Goal: Browse casually: Explore the website without a specific task or goal

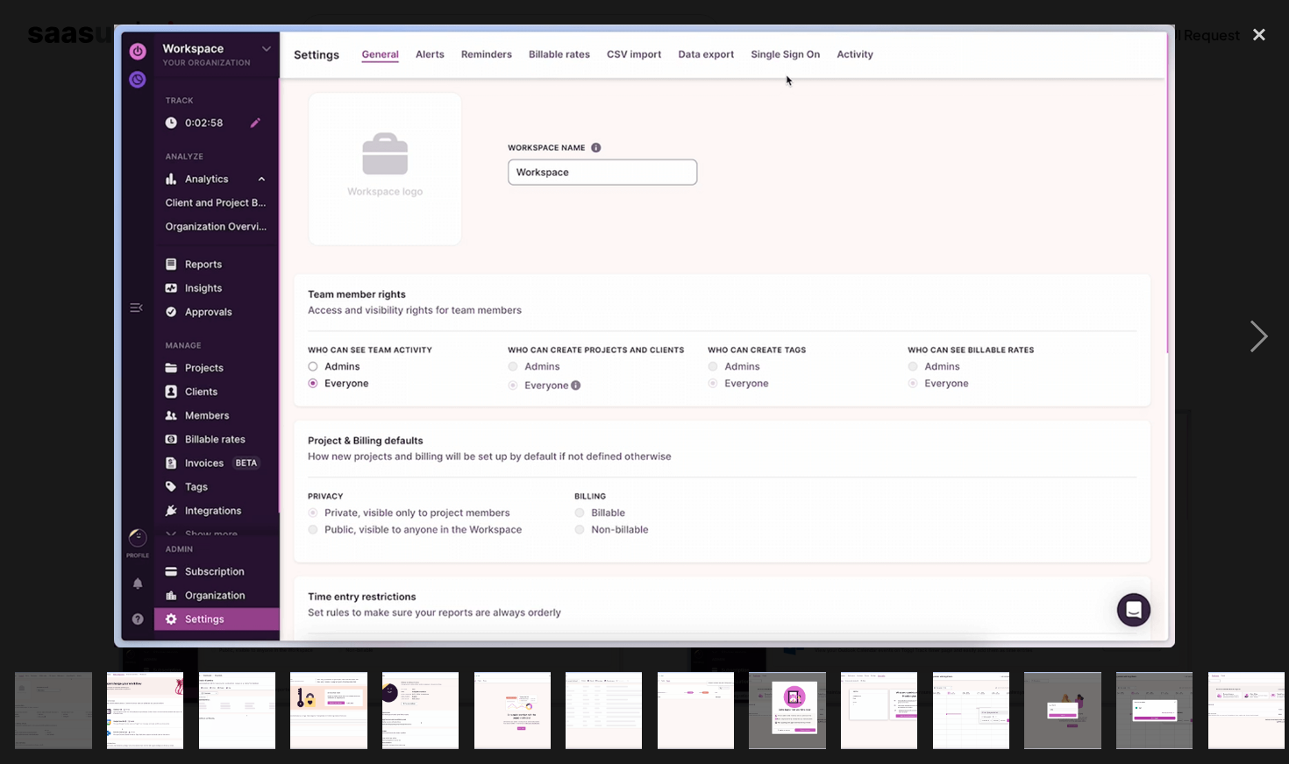
scroll to position [230, 0]
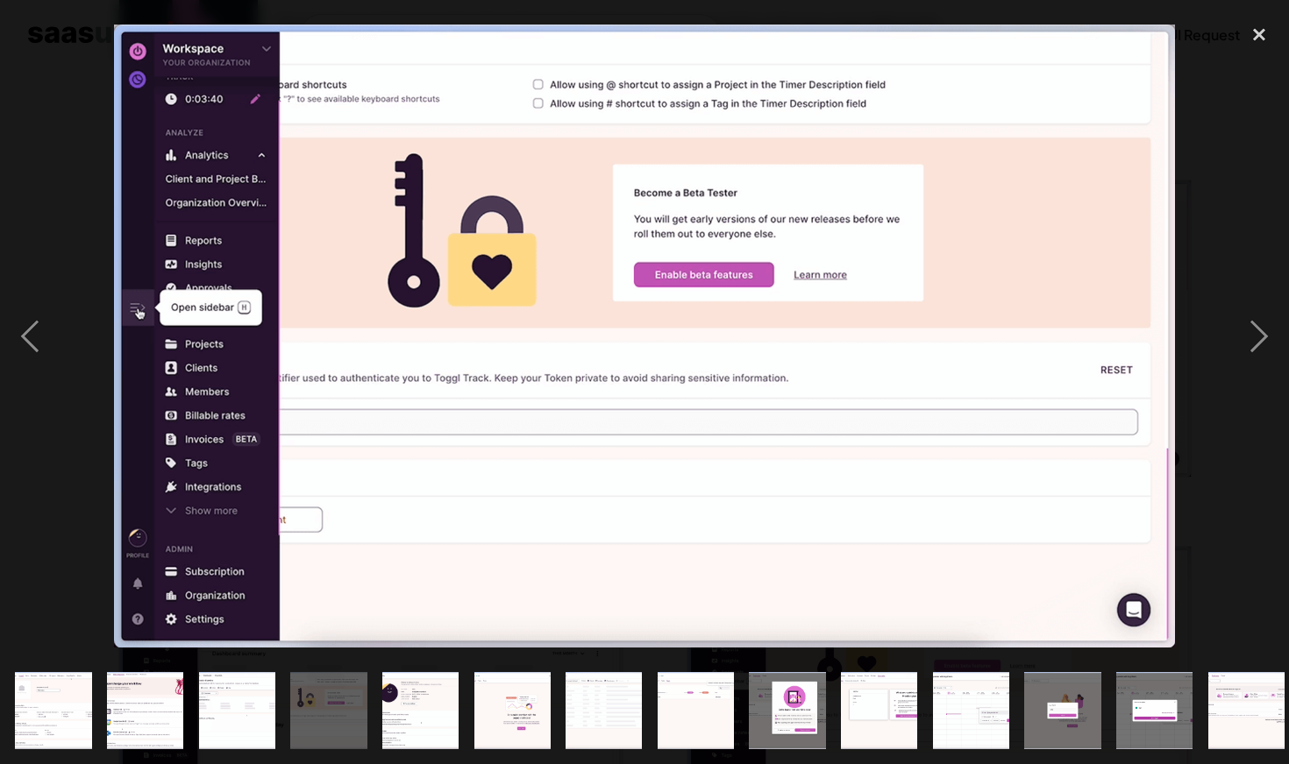
click at [433, 650] on div at bounding box center [644, 336] width 1289 height 642
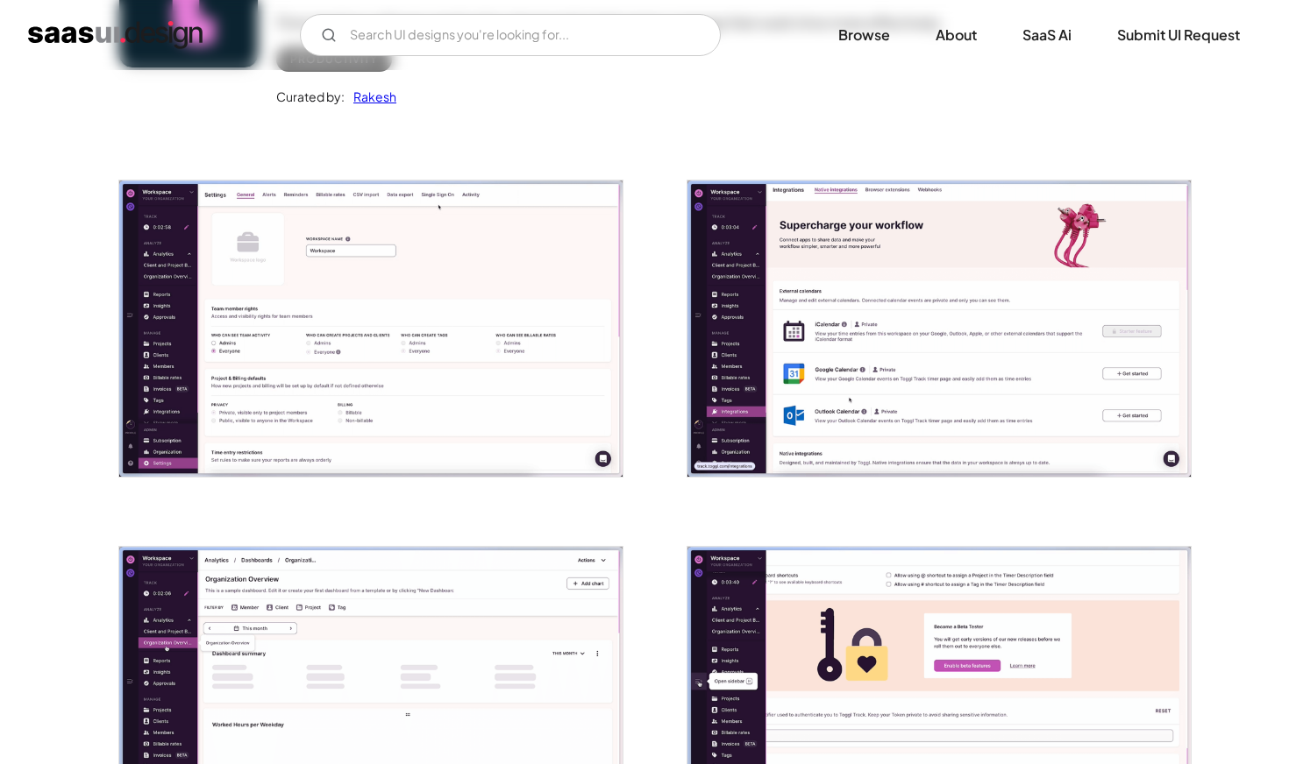
click at [506, 366] on img "open lightbox" at bounding box center [370, 329] width 503 height 296
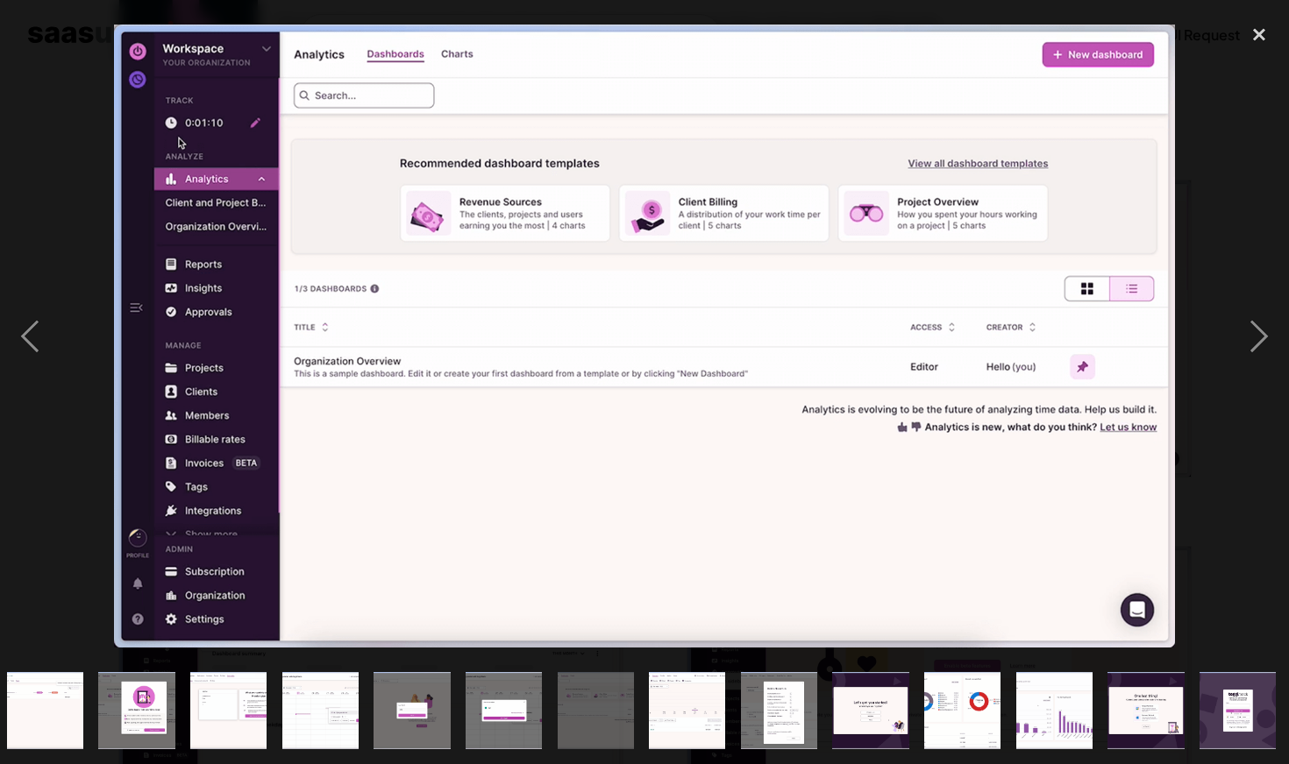
scroll to position [0, 651]
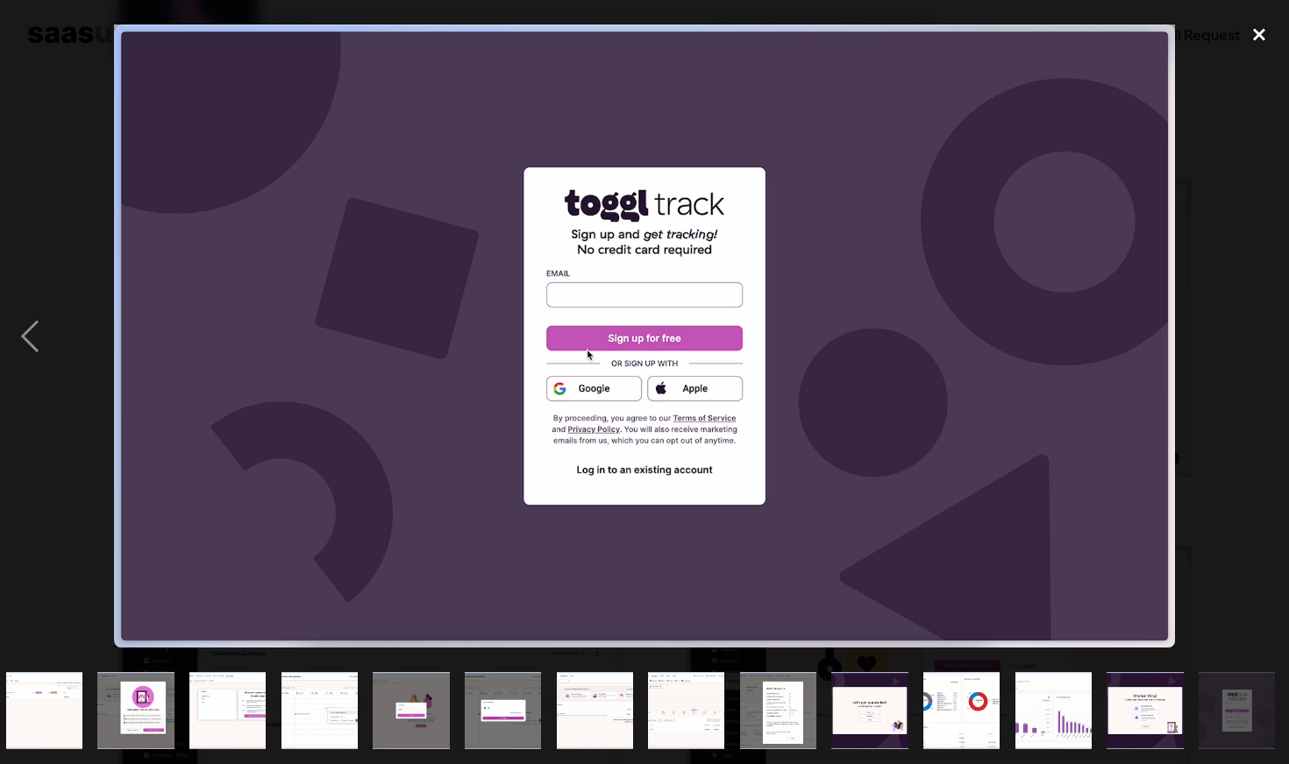
click at [1265, 37] on div "close lightbox" at bounding box center [1259, 34] width 60 height 39
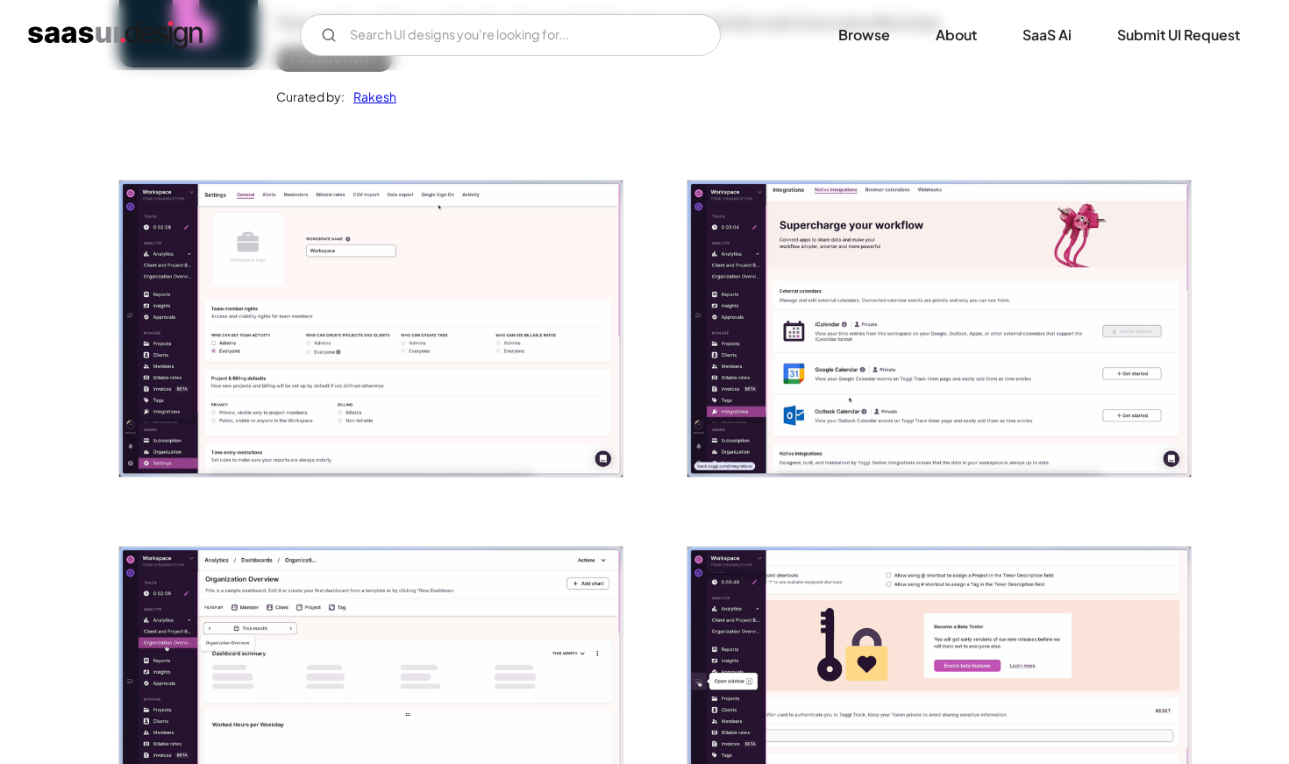
click at [73, 58] on div "V7 Labs Gen AI Application Design Best-in-class data labeling tool. GenAI Close…" at bounding box center [644, 35] width 1289 height 70
click at [73, 46] on img "home" at bounding box center [115, 35] width 174 height 28
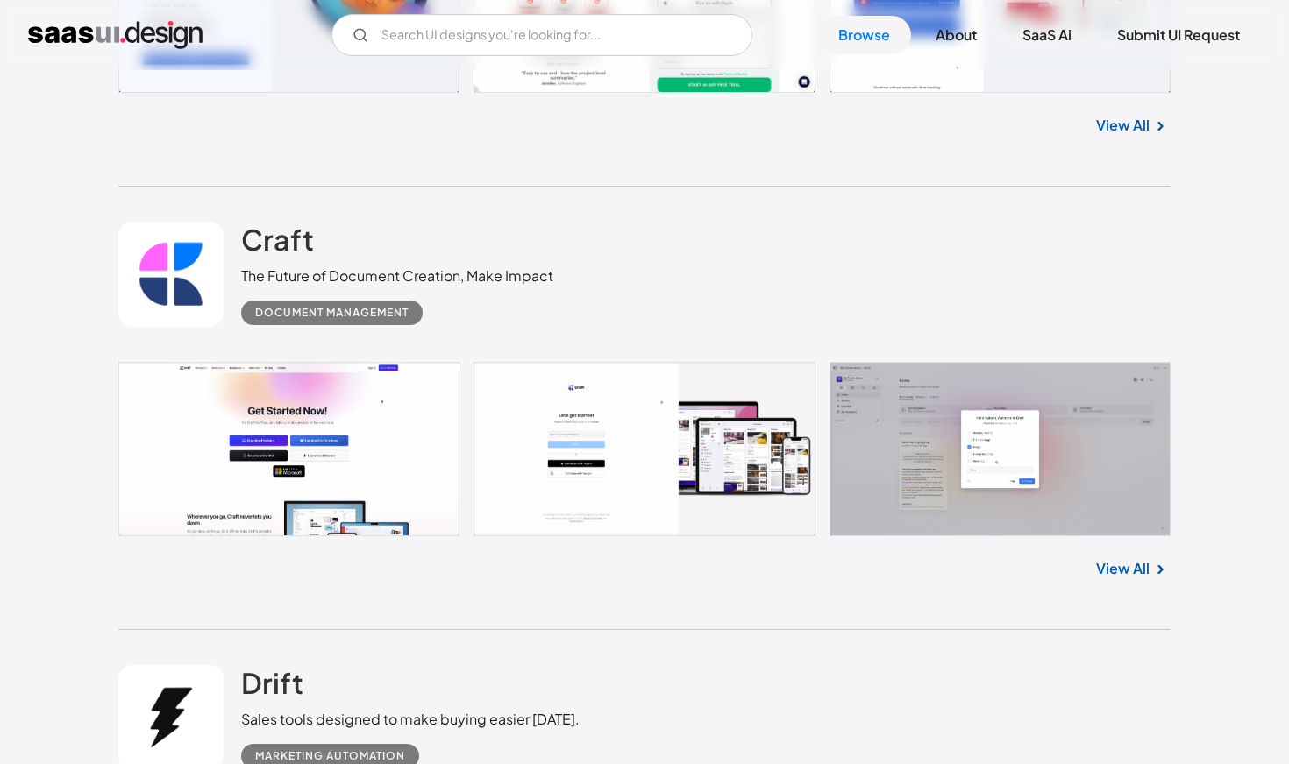
scroll to position [849, 0]
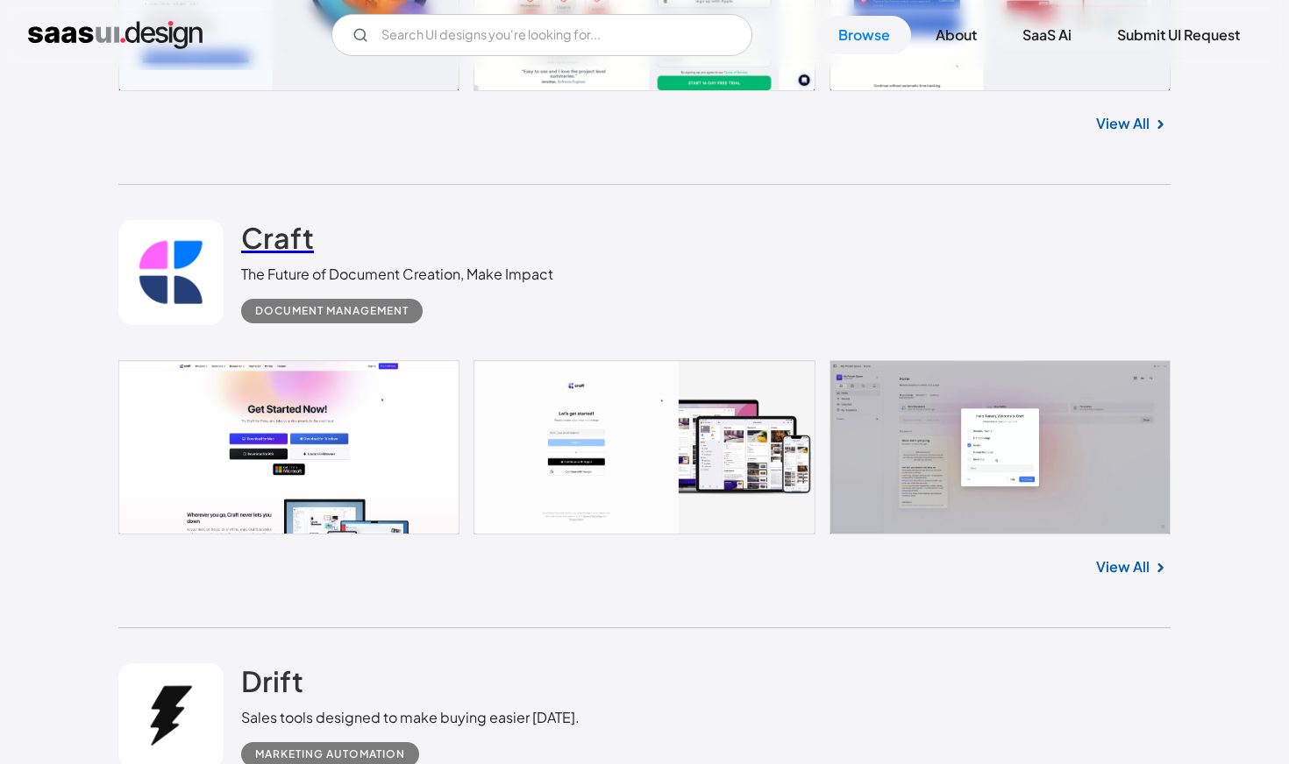
click at [252, 259] on link "Craft" at bounding box center [277, 242] width 73 height 44
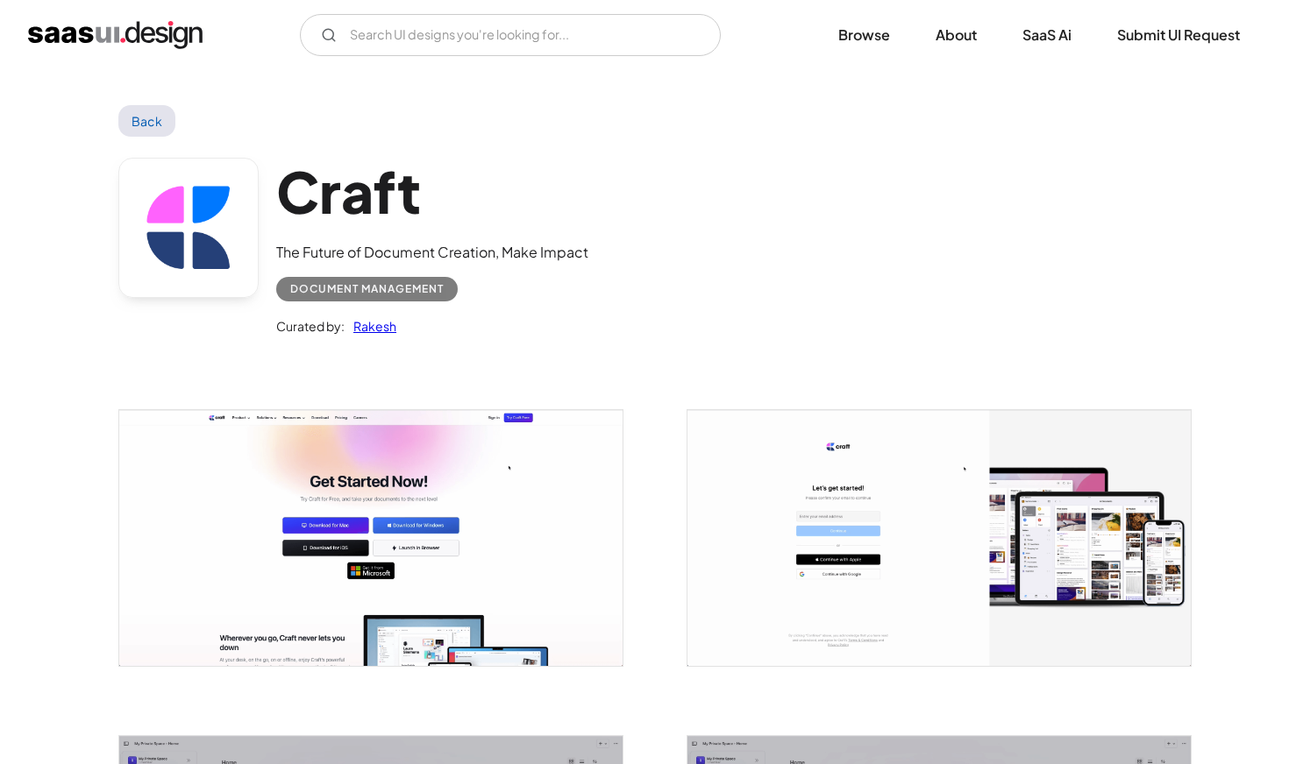
scroll to position [637, 0]
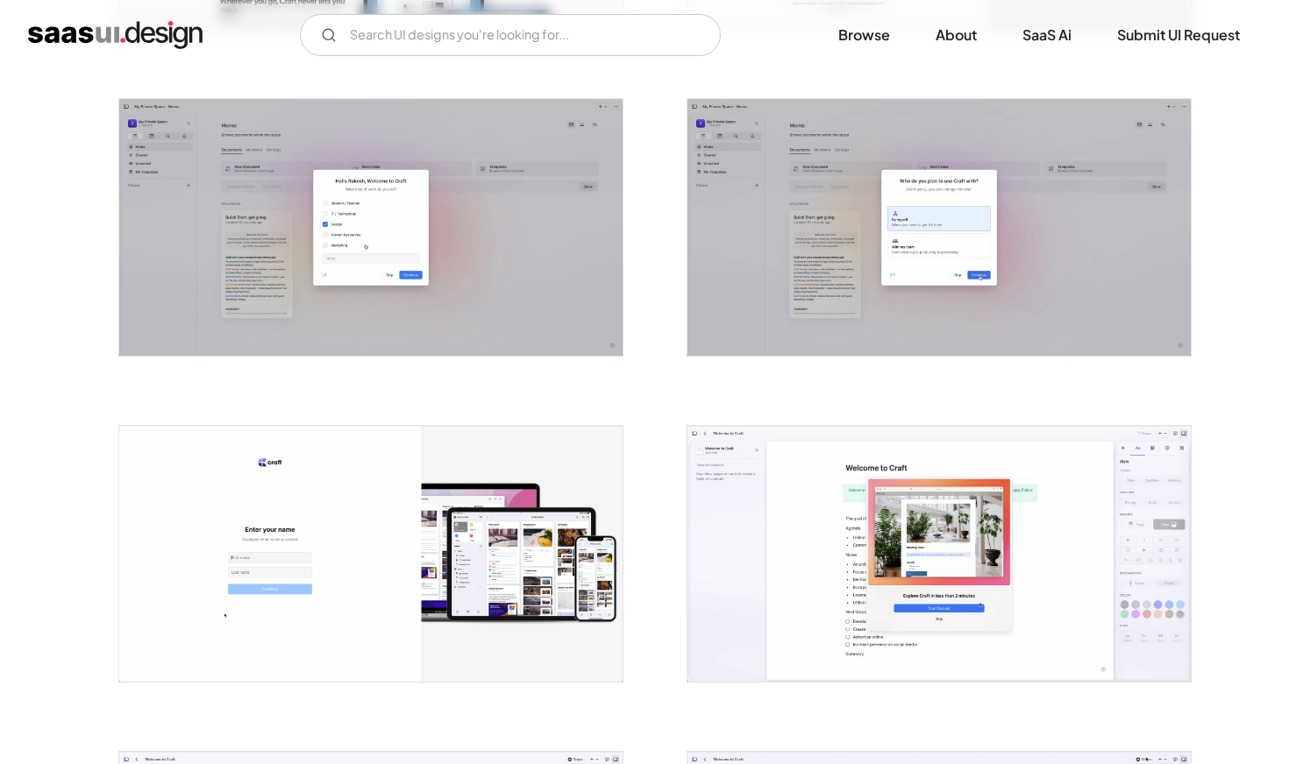
click at [722, 260] on img "open lightbox" at bounding box center [938, 227] width 503 height 256
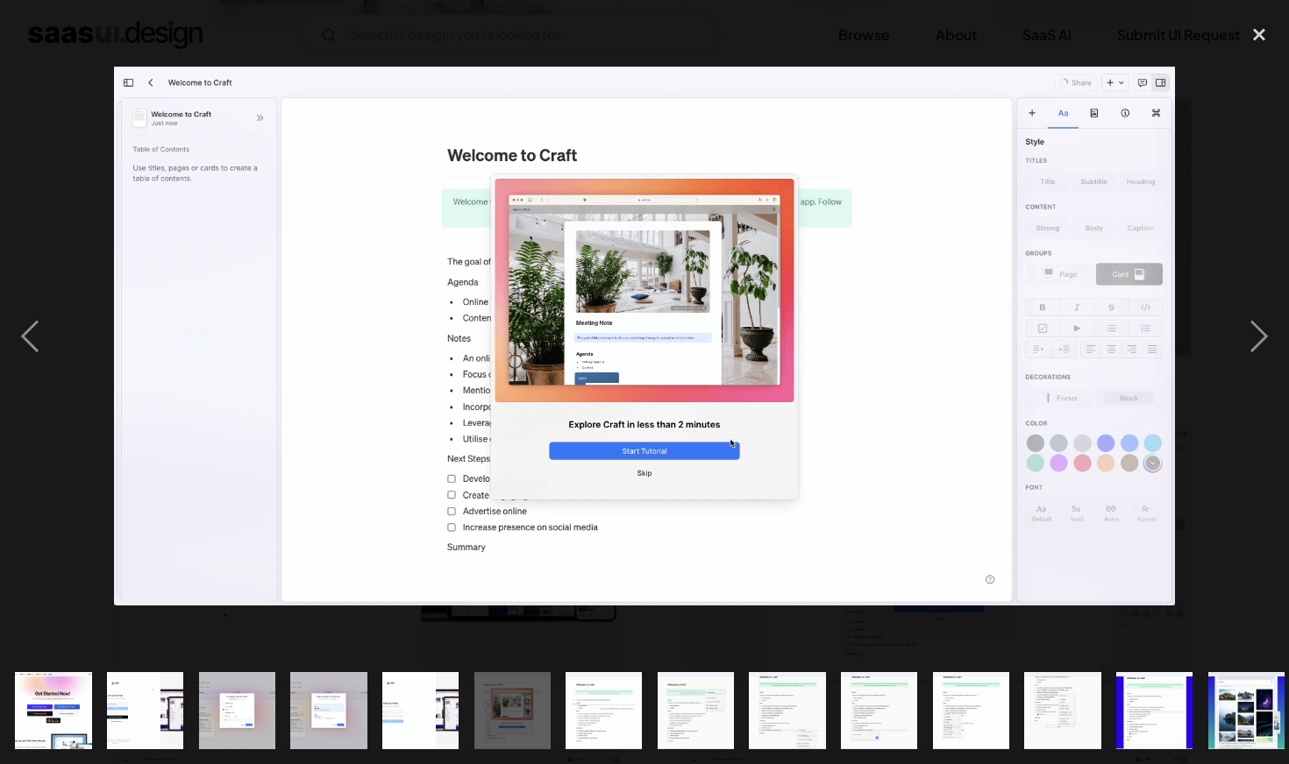
click at [96, 54] on div at bounding box center [644, 336] width 1289 height 642
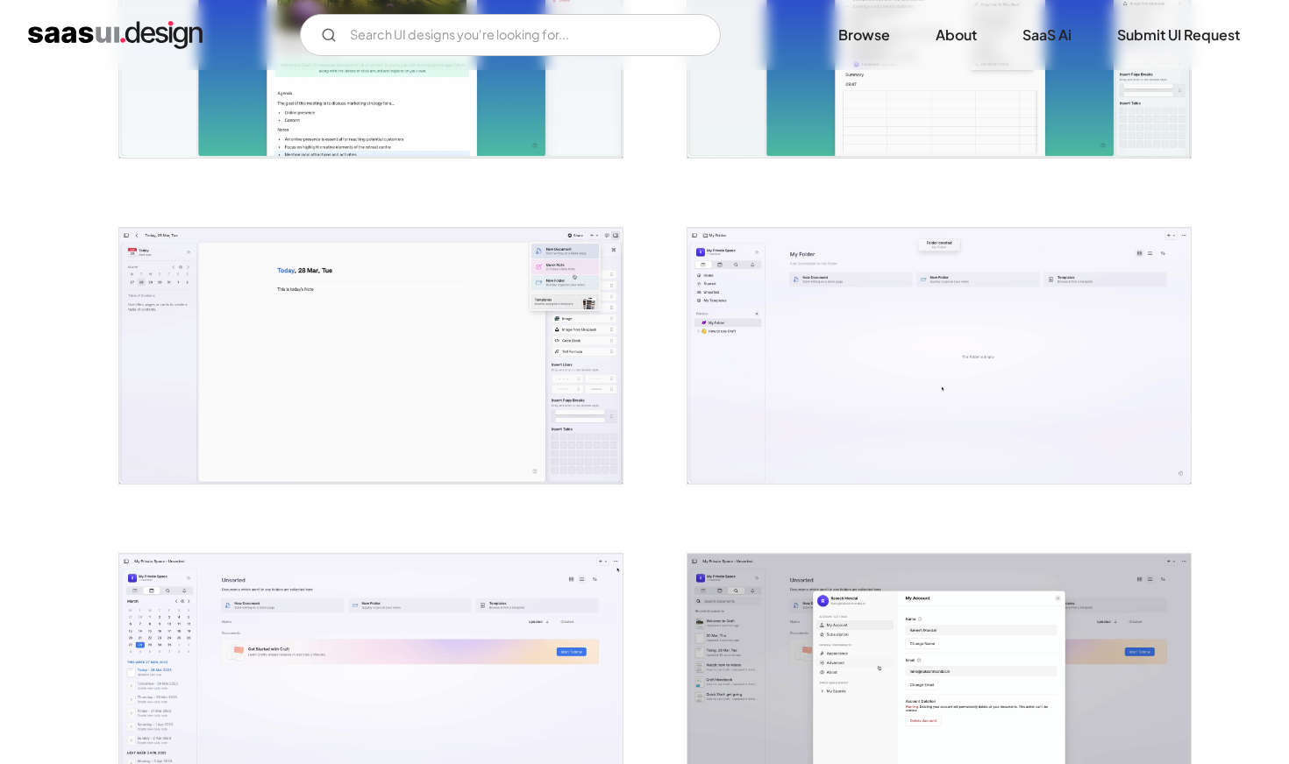
scroll to position [2790, 0]
click at [955, 330] on img "open lightbox" at bounding box center [938, 358] width 503 height 256
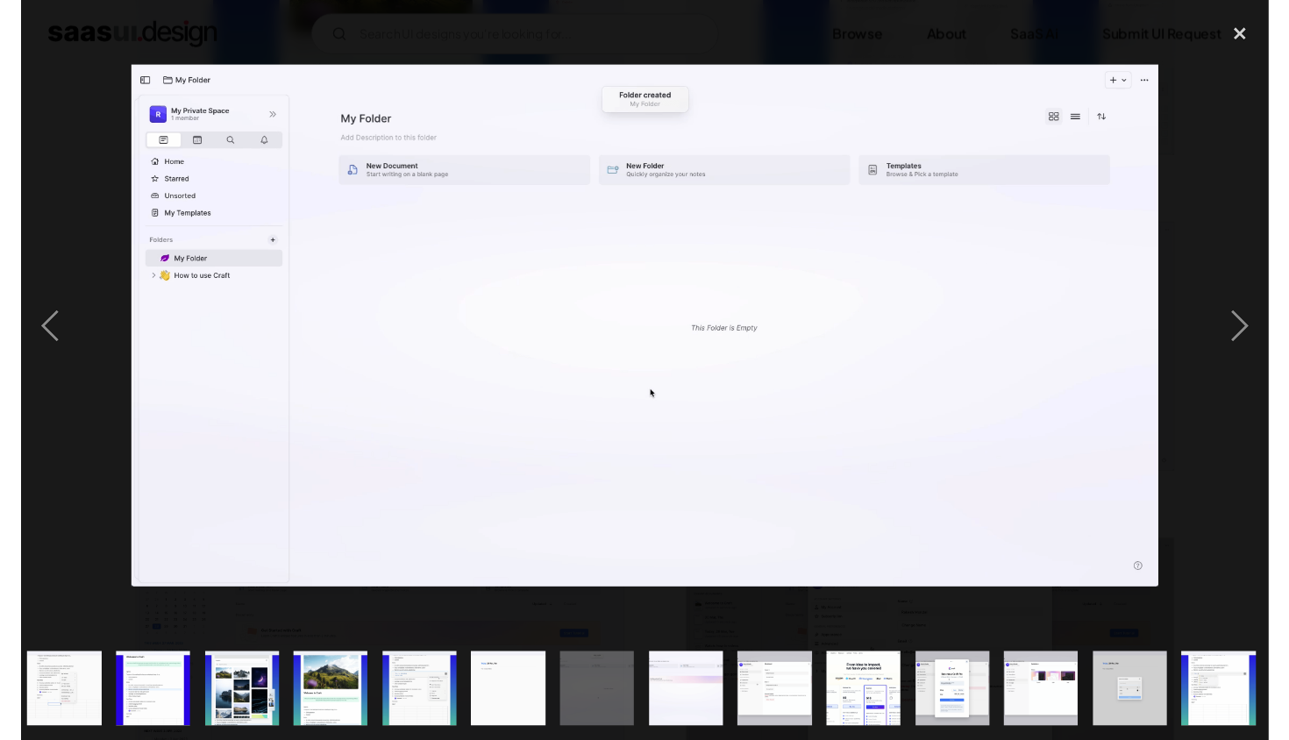
scroll to position [0, 1018]
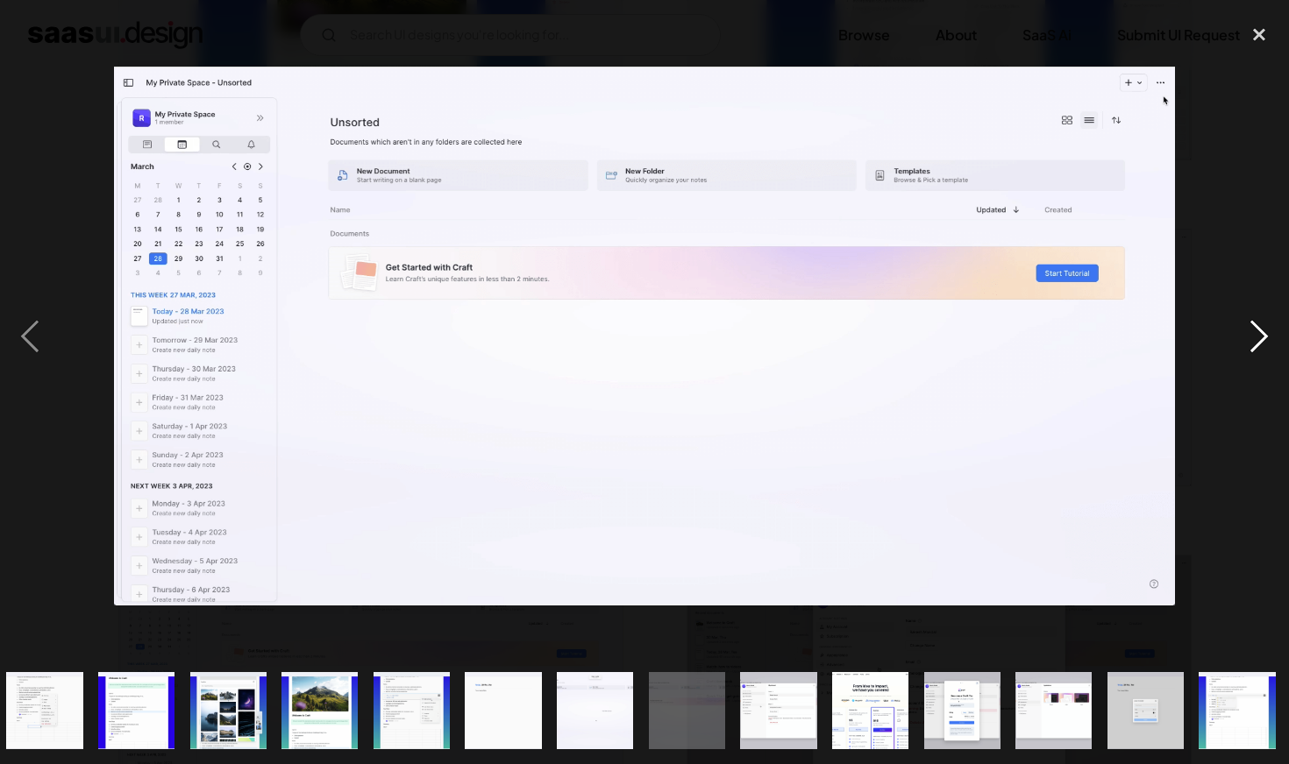
click at [1253, 362] on div "next image" at bounding box center [1259, 336] width 60 height 642
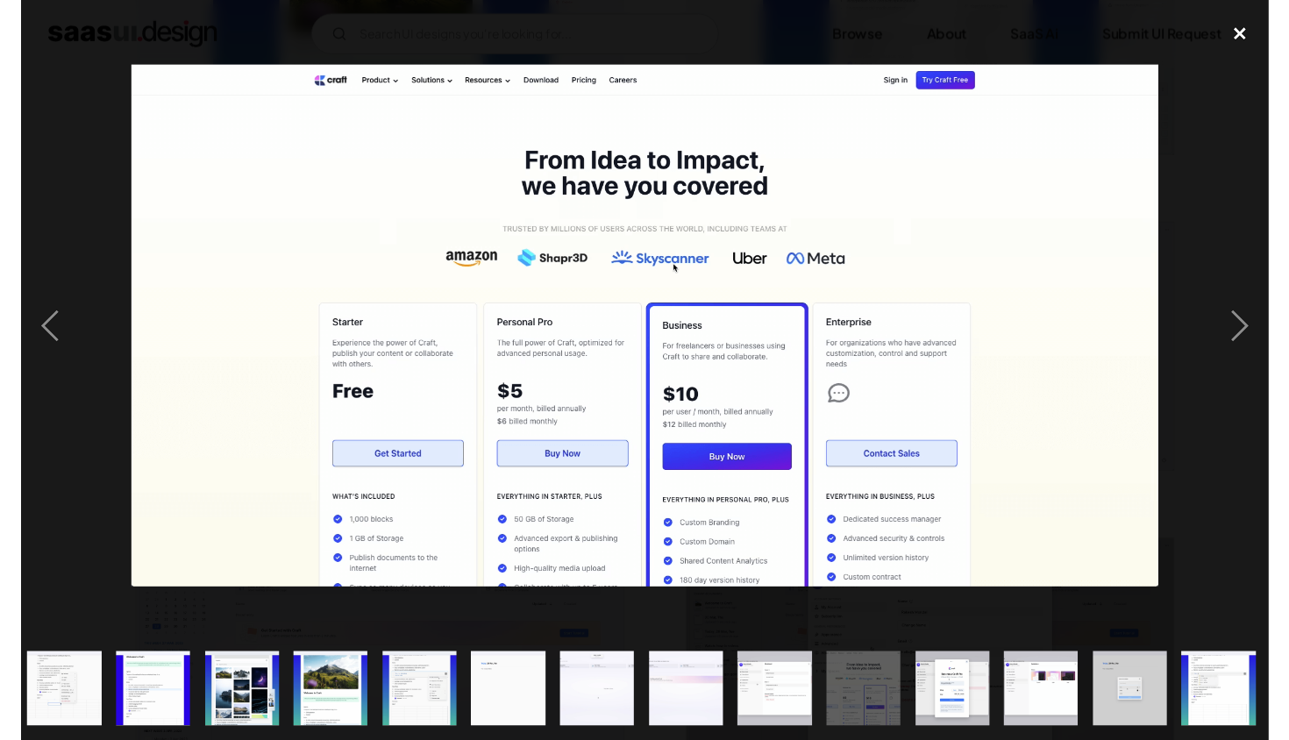
scroll to position [0, 944]
